Goal: Register for event/course

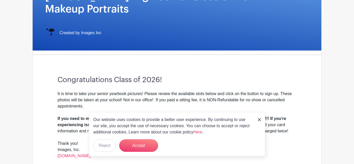
scroll to position [111, 0]
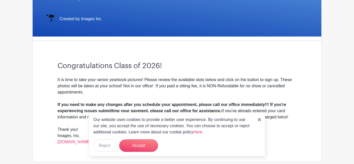
click at [260, 121] on img at bounding box center [259, 119] width 3 height 3
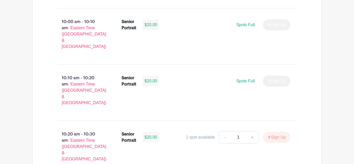
scroll to position [712, 0]
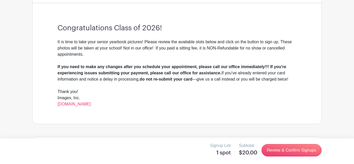
scroll to position [148, 0]
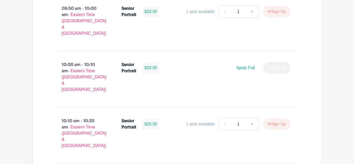
scroll to position [495, 0]
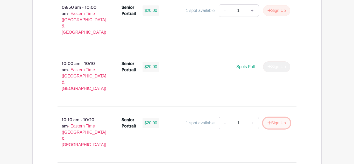
click at [276, 118] on button "Sign Up" at bounding box center [276, 123] width 27 height 11
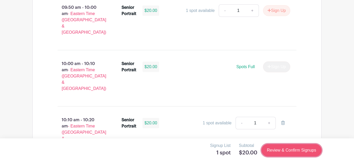
click at [285, 147] on link "Review & Confirm Signups" at bounding box center [292, 150] width 60 height 12
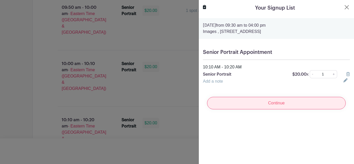
click at [297, 106] on input "Continue" at bounding box center [276, 103] width 139 height 12
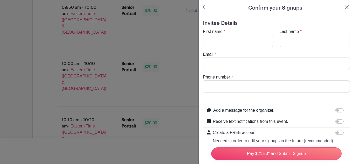
click at [339, 125] on div at bounding box center [341, 122] width 10 height 7
click at [341, 120] on input "Receive text notifications from this event." at bounding box center [340, 122] width 8 height 4
checkbox input "true"
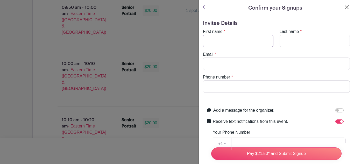
click at [224, 37] on input "First name" at bounding box center [238, 41] width 71 height 12
type input "cameron"
click at [295, 40] on input "Last name" at bounding box center [315, 41] width 71 height 12
type input "Jean Baptiste"
click at [263, 62] on input "Email" at bounding box center [276, 64] width 147 height 12
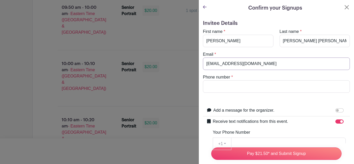
type input "camerongibbs101@gmail.com"
click at [267, 86] on input "Phone number" at bounding box center [276, 86] width 147 height 12
type input "7866797029"
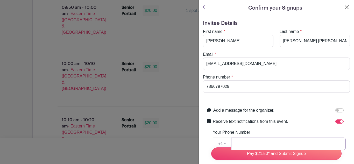
click at [249, 142] on input "Your Phone Number" at bounding box center [288, 144] width 115 height 12
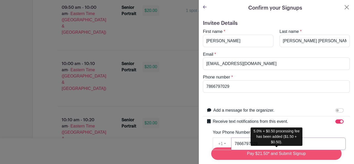
type input "7866797029"
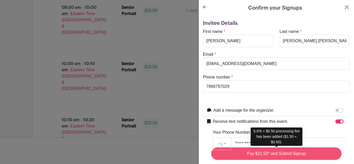
click at [275, 154] on input "Pay $21.50* and Submit Signup" at bounding box center [276, 154] width 130 height 12
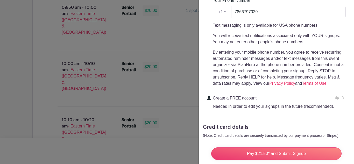
scroll to position [155, 0]
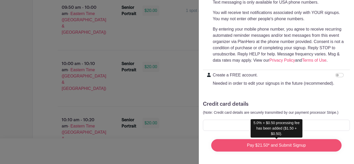
click at [314, 144] on input "Pay $21.50* and Submit Signup" at bounding box center [276, 145] width 130 height 12
click at [256, 146] on input "Pay $21.50* and Submit Signup" at bounding box center [276, 145] width 130 height 12
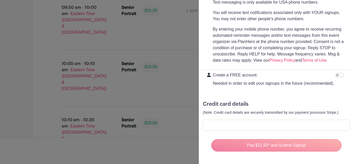
click at [251, 145] on div "Pay $21.50* and Submit Signup" at bounding box center [276, 145] width 139 height 21
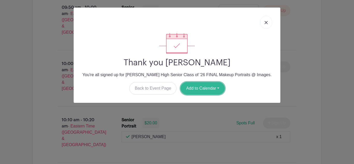
click at [195, 89] on button "Add to Calendar" at bounding box center [203, 88] width 44 height 12
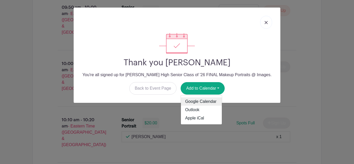
click at [206, 102] on link "Google Calendar" at bounding box center [201, 102] width 41 height 8
